Goal: Task Accomplishment & Management: Use online tool/utility

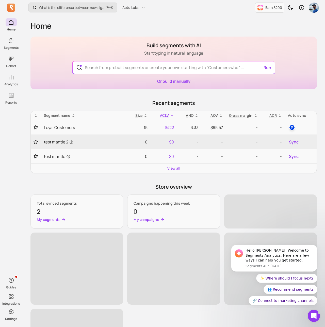
click at [174, 80] on link "Or build manually" at bounding box center [173, 82] width 33 height 6
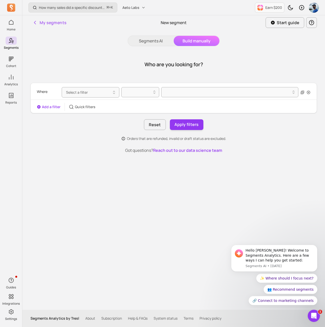
click at [84, 98] on div "Where Select a filter" at bounding box center [174, 92] width 274 height 14
click at [82, 92] on span "Select a filter" at bounding box center [77, 92] width 22 height 5
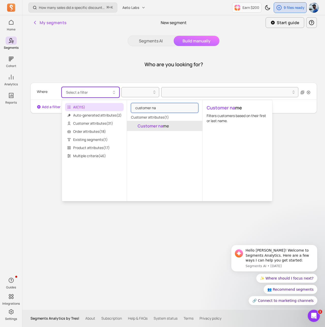
type input "customer na"
click at [149, 126] on mark "Customer na" at bounding box center [150, 126] width 25 height 6
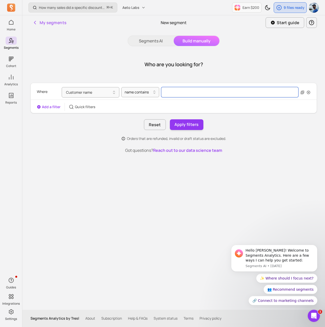
click at [171, 90] on input "filter-value" at bounding box center [229, 92] width 137 height 10
click at [187, 126] on button "Apply filters" at bounding box center [187, 124] width 34 height 11
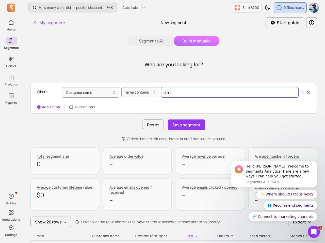
click at [176, 91] on input "shirt" at bounding box center [229, 92] width 137 height 10
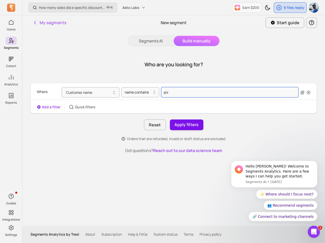
type input "shi"
click at [181, 121] on button "Apply filters" at bounding box center [187, 124] width 34 height 11
